Goal: Book appointment/travel/reservation

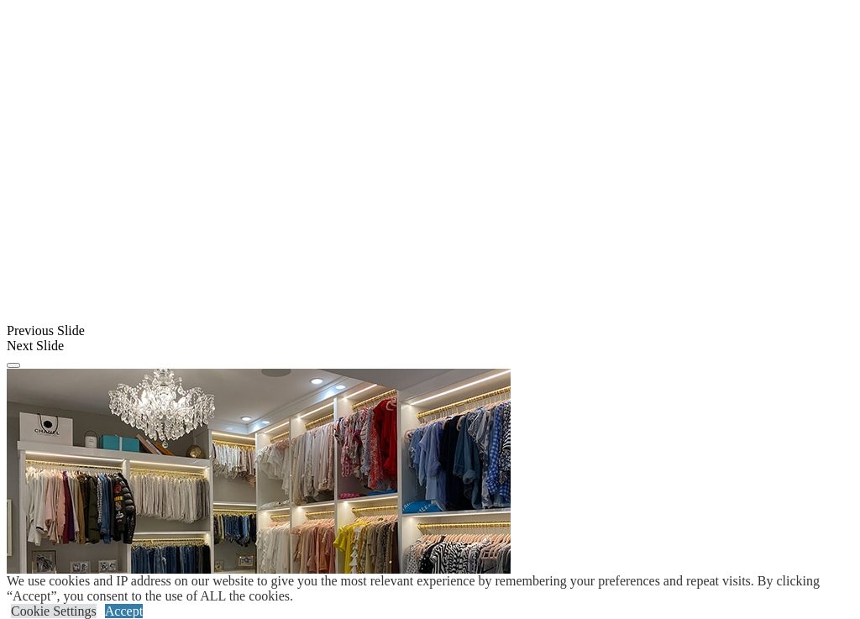
scroll to position [1372, 0]
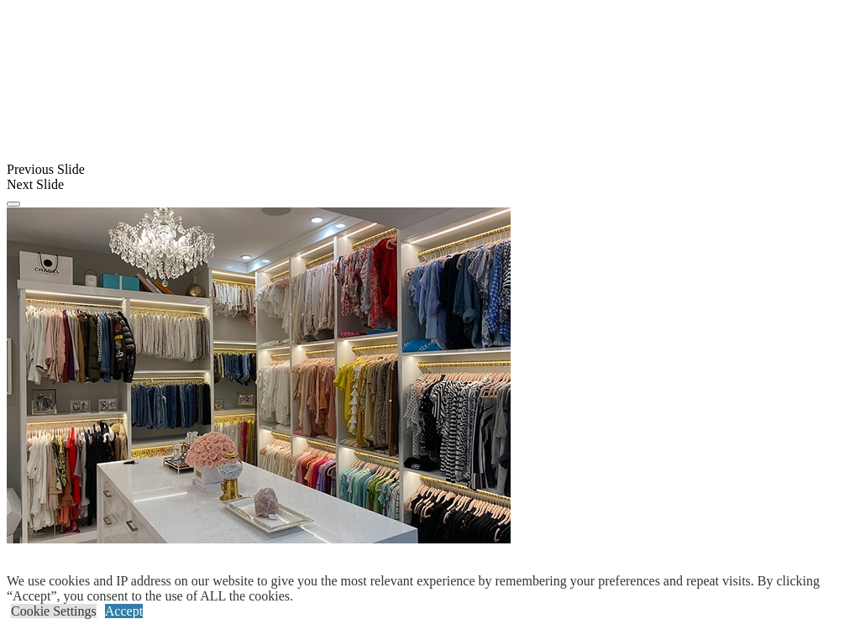
scroll to position [1538, 0]
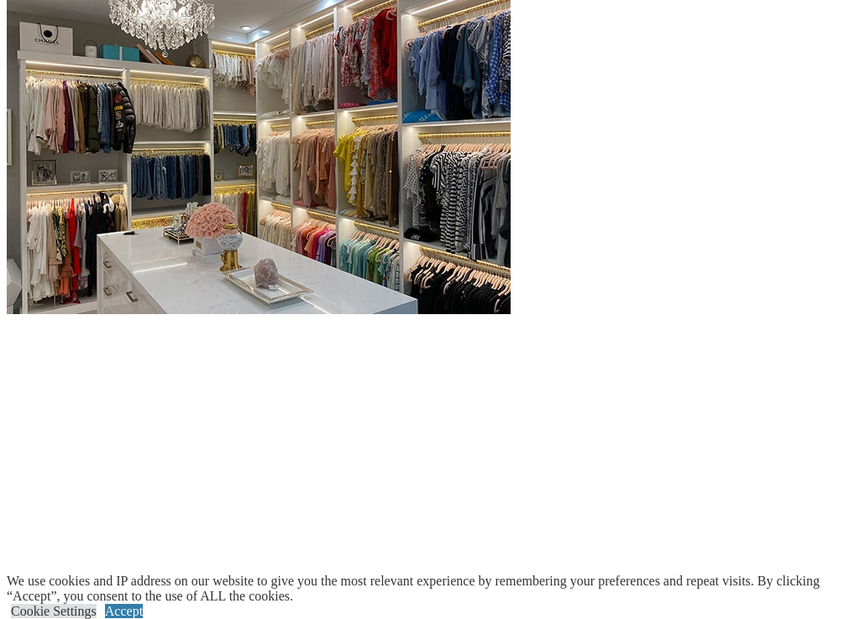
scroll to position [1788, 0]
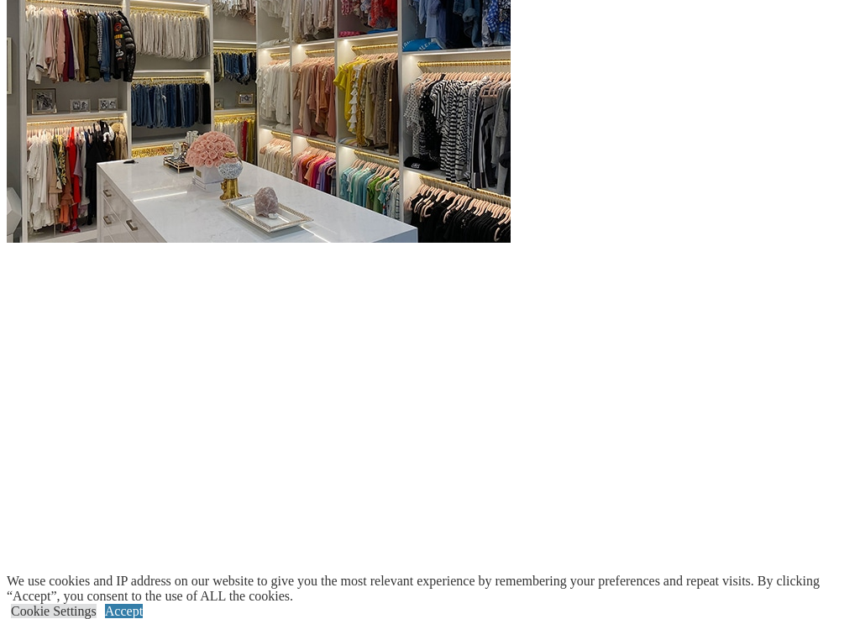
scroll to position [1584, 0]
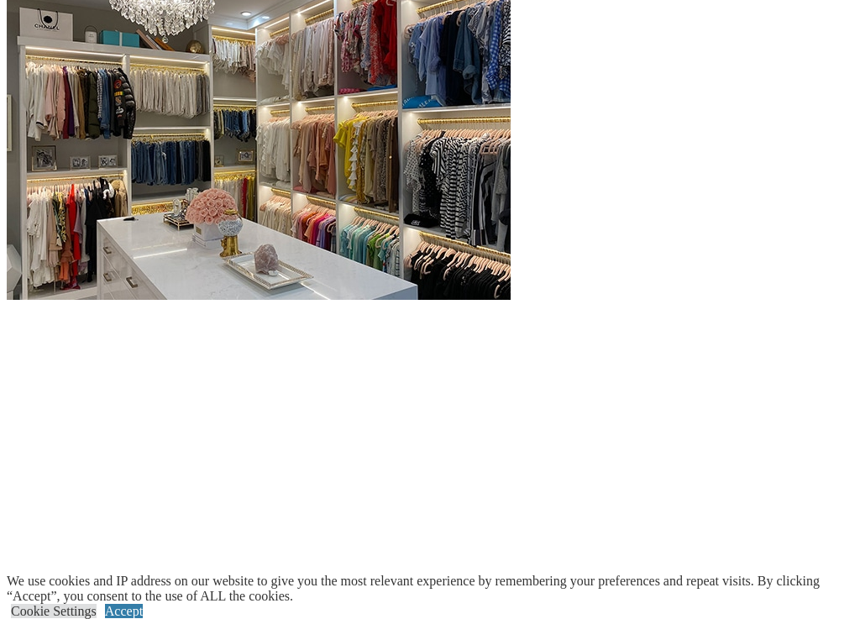
scroll to position [1757, 0]
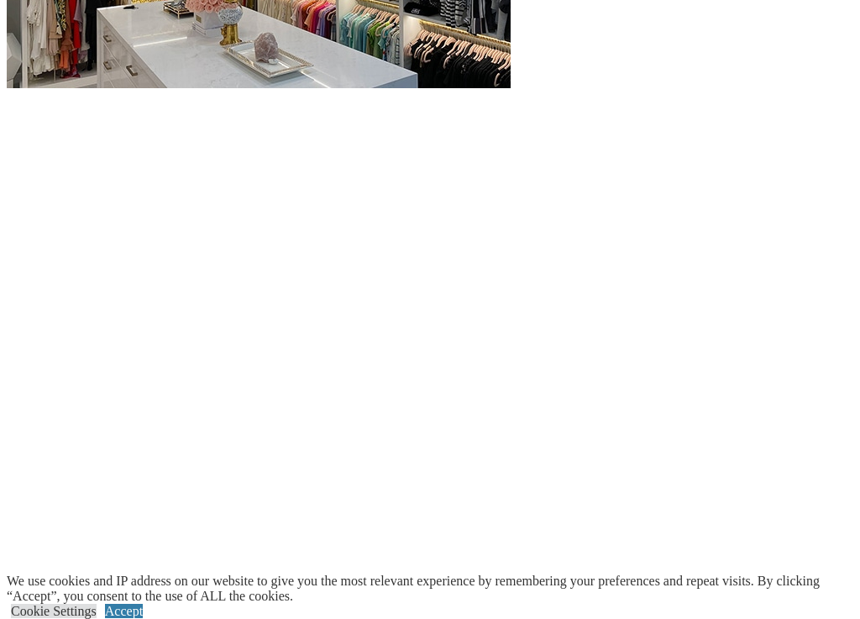
scroll to position [1943, 0]
